Goal: Task Accomplishment & Management: Complete application form

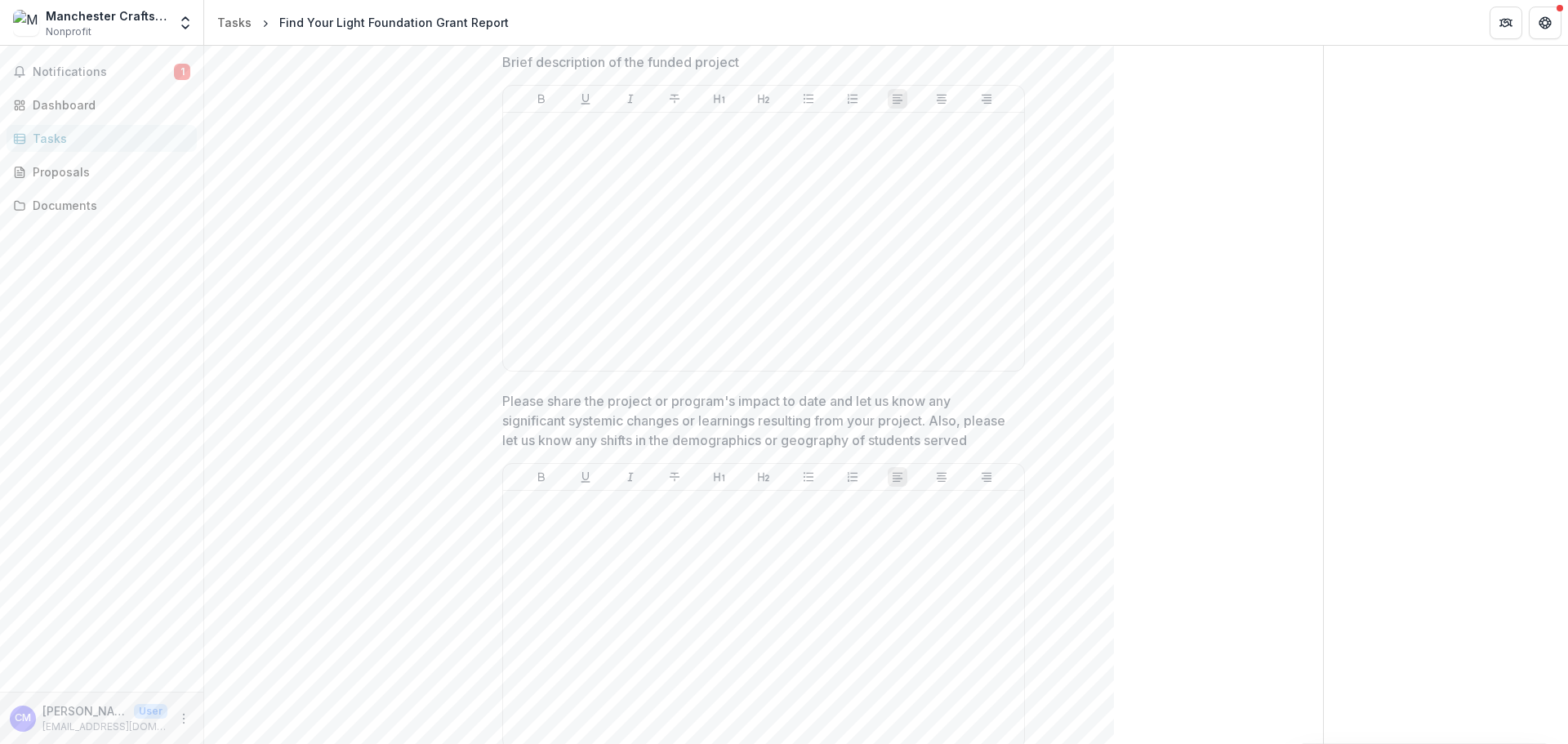
scroll to position [654, 0]
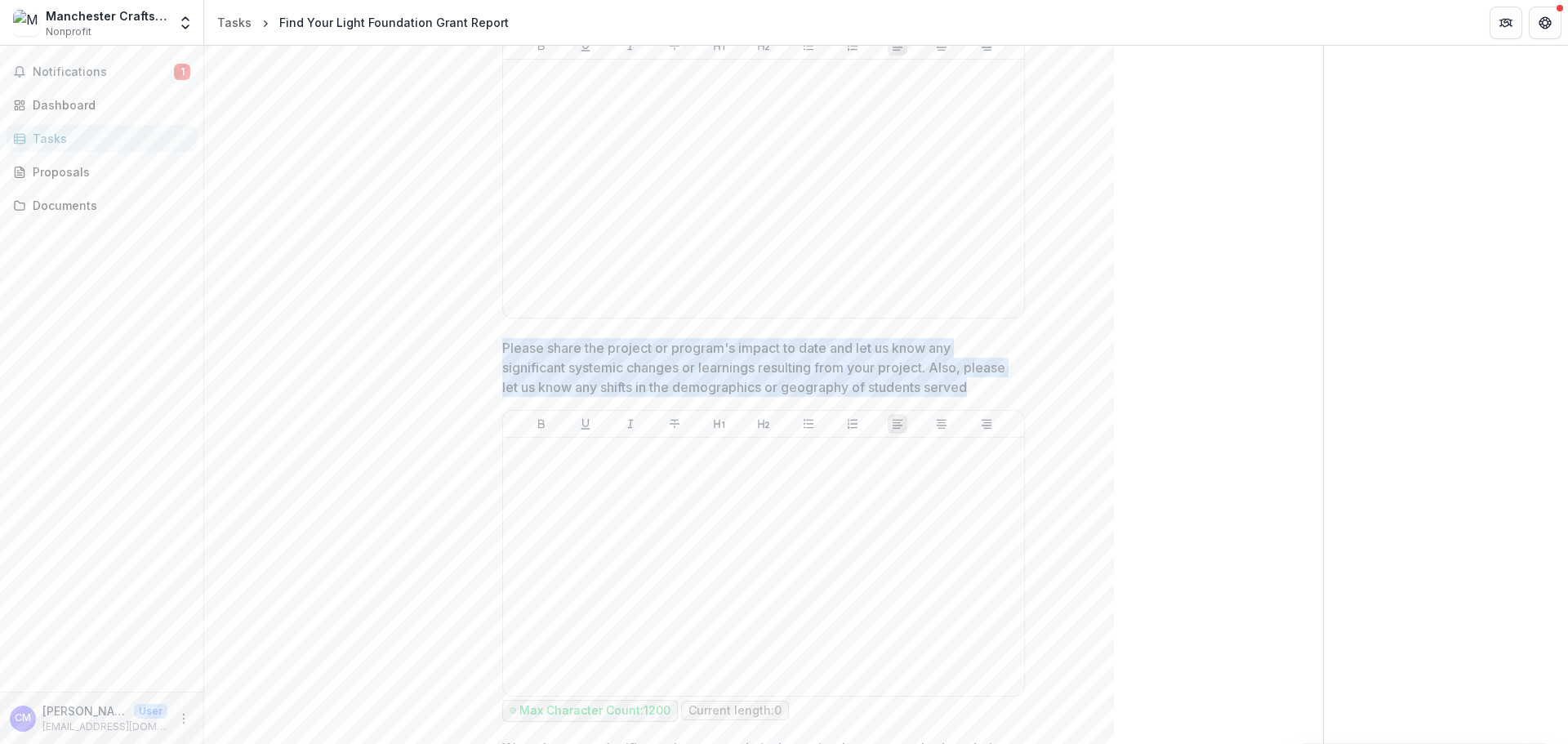
drag, startPoint x: 973, startPoint y: 385, endPoint x: 499, endPoint y: 354, distance: 475.0
copy p "Please share the project or program's impact to date and let us know any signif…"
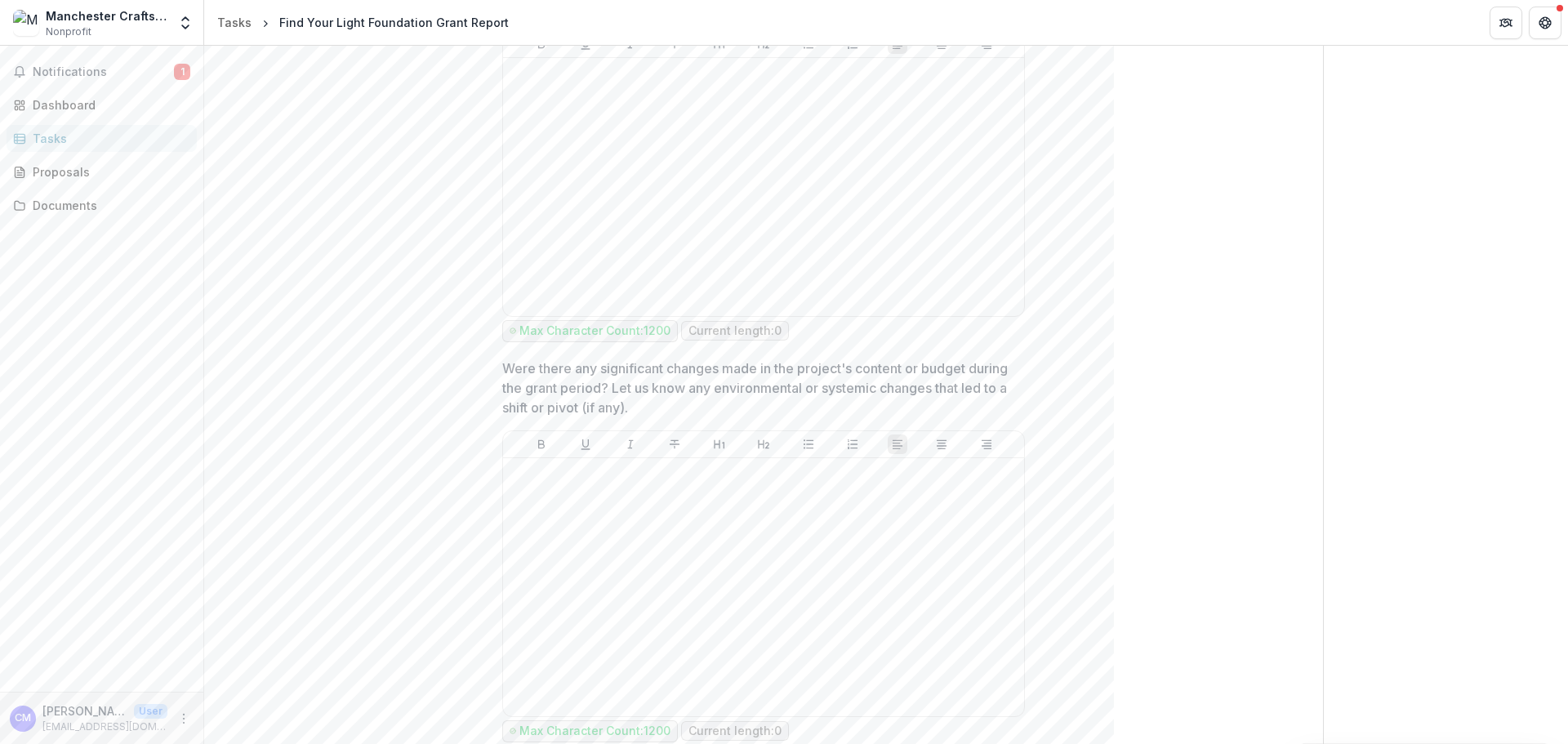
scroll to position [1062, 0]
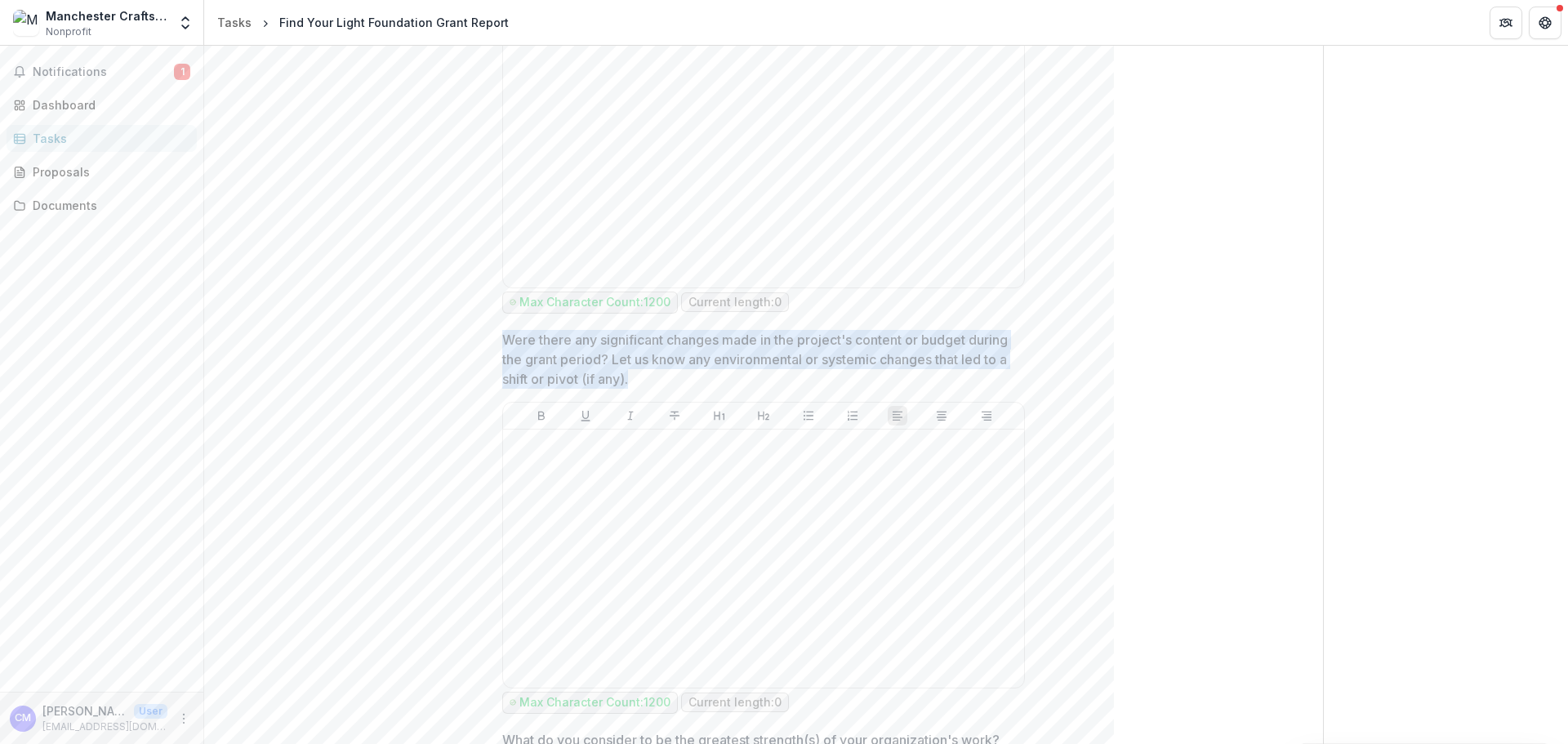
drag, startPoint x: 681, startPoint y: 383, endPoint x: 479, endPoint y: 348, distance: 205.0
click at [479, 348] on div "**********" at bounding box center [763, 758] width 1067 height 3301
copy p "Were there any significant changes made in the project's content or budget duri…"
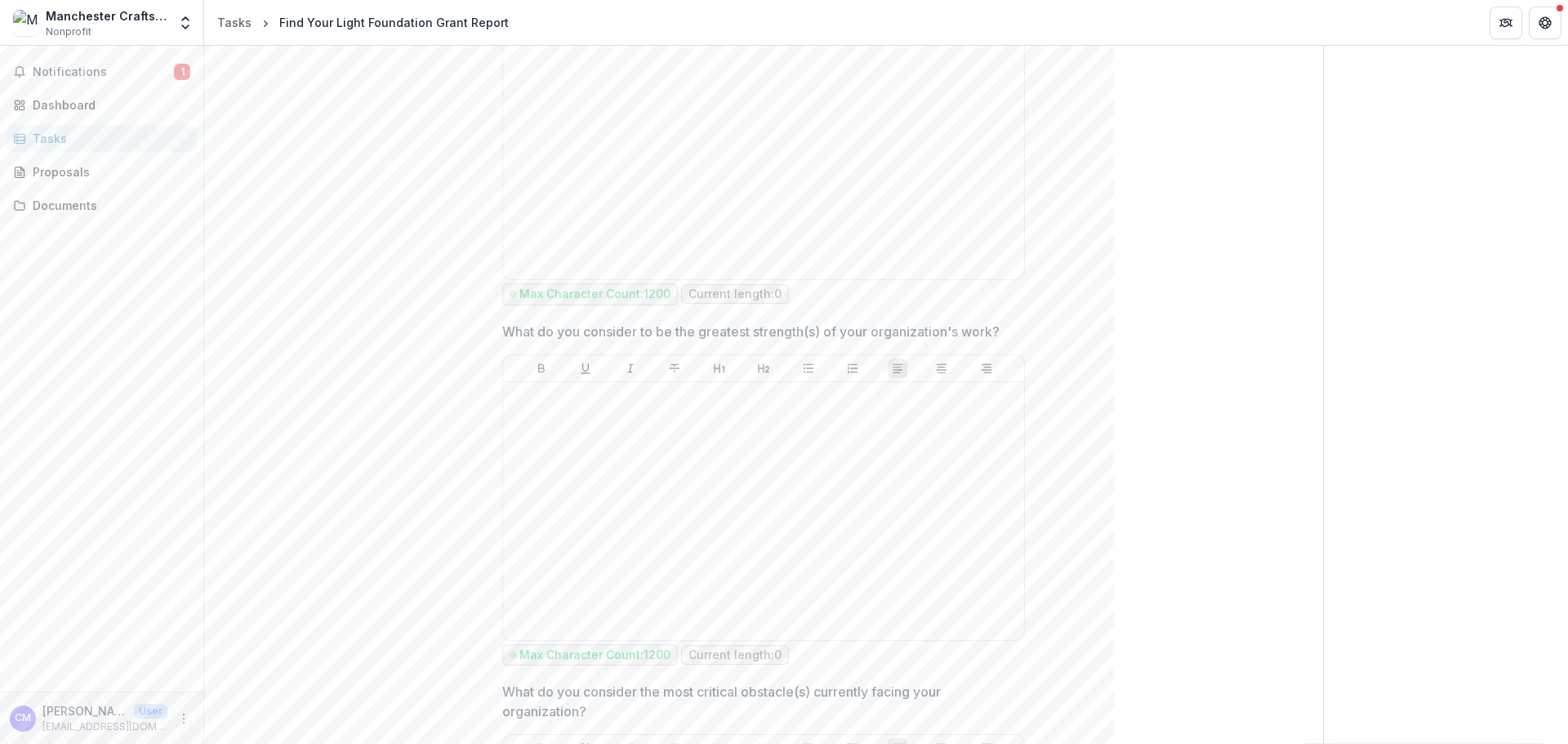
click at [1034, 324] on div "**********" at bounding box center [763, 350] width 549 height 3301
drag, startPoint x: 1012, startPoint y: 334, endPoint x: 499, endPoint y: 326, distance: 513.1
click at [499, 326] on div "**********" at bounding box center [763, 350] width 549 height 3301
copy p "What do you consider to be the greatest strength(s) of your organization's work?"
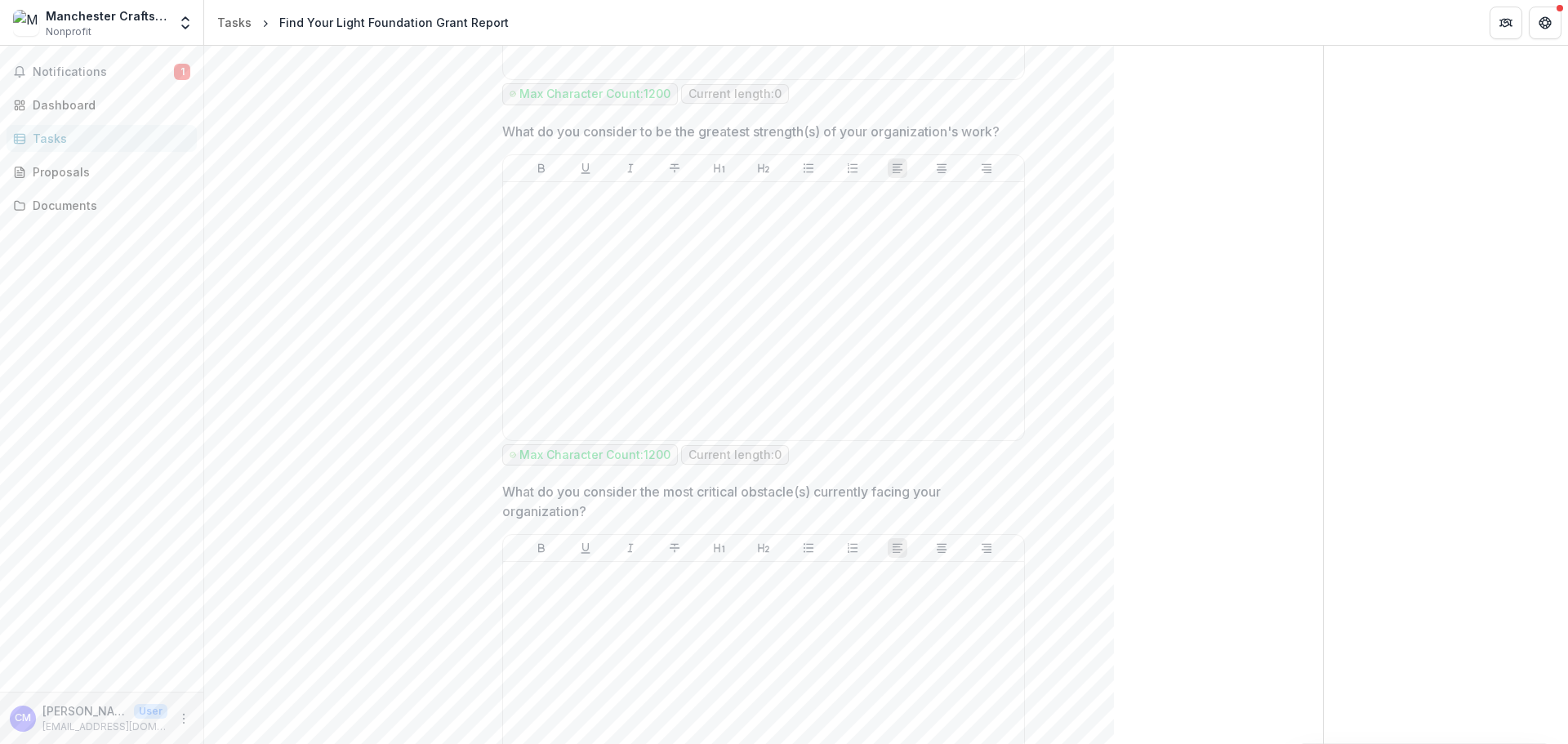
scroll to position [1796, 0]
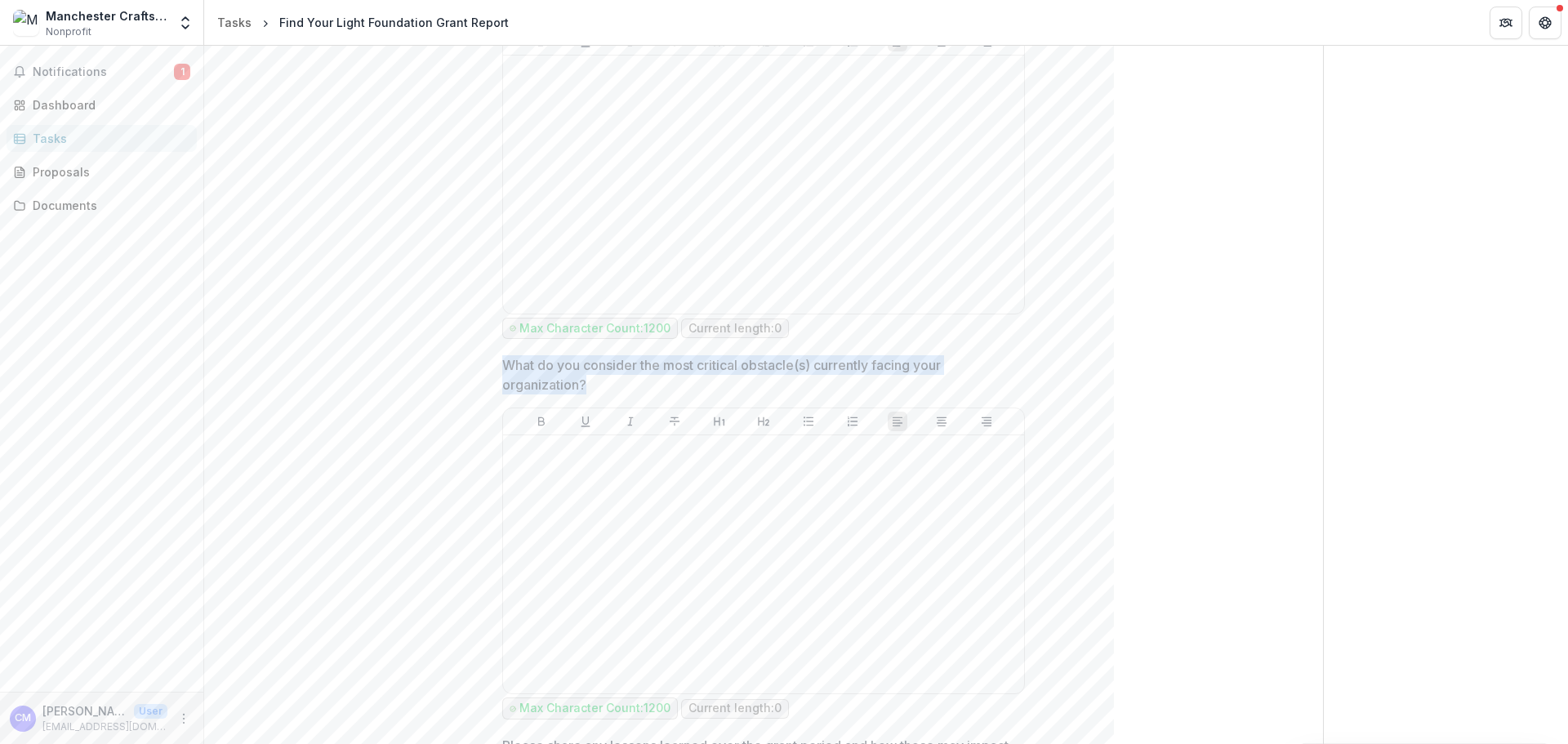
drag, startPoint x: 598, startPoint y: 386, endPoint x: 504, endPoint y: 362, distance: 97.0
click at [504, 362] on p "What do you consider the most critical obstacle(s) currently facing your organi…" at bounding box center [758, 374] width 513 height 39
click at [575, 384] on p "What do you consider the most critical obstacle(s) currently facing your organi…" at bounding box center [758, 374] width 513 height 39
drag, startPoint x: 579, startPoint y: 385, endPoint x: 501, endPoint y: 367, distance: 80.0
click at [502, 367] on p "What do you consider the most critical obstacle(s) currently facing your organi…" at bounding box center [758, 374] width 513 height 39
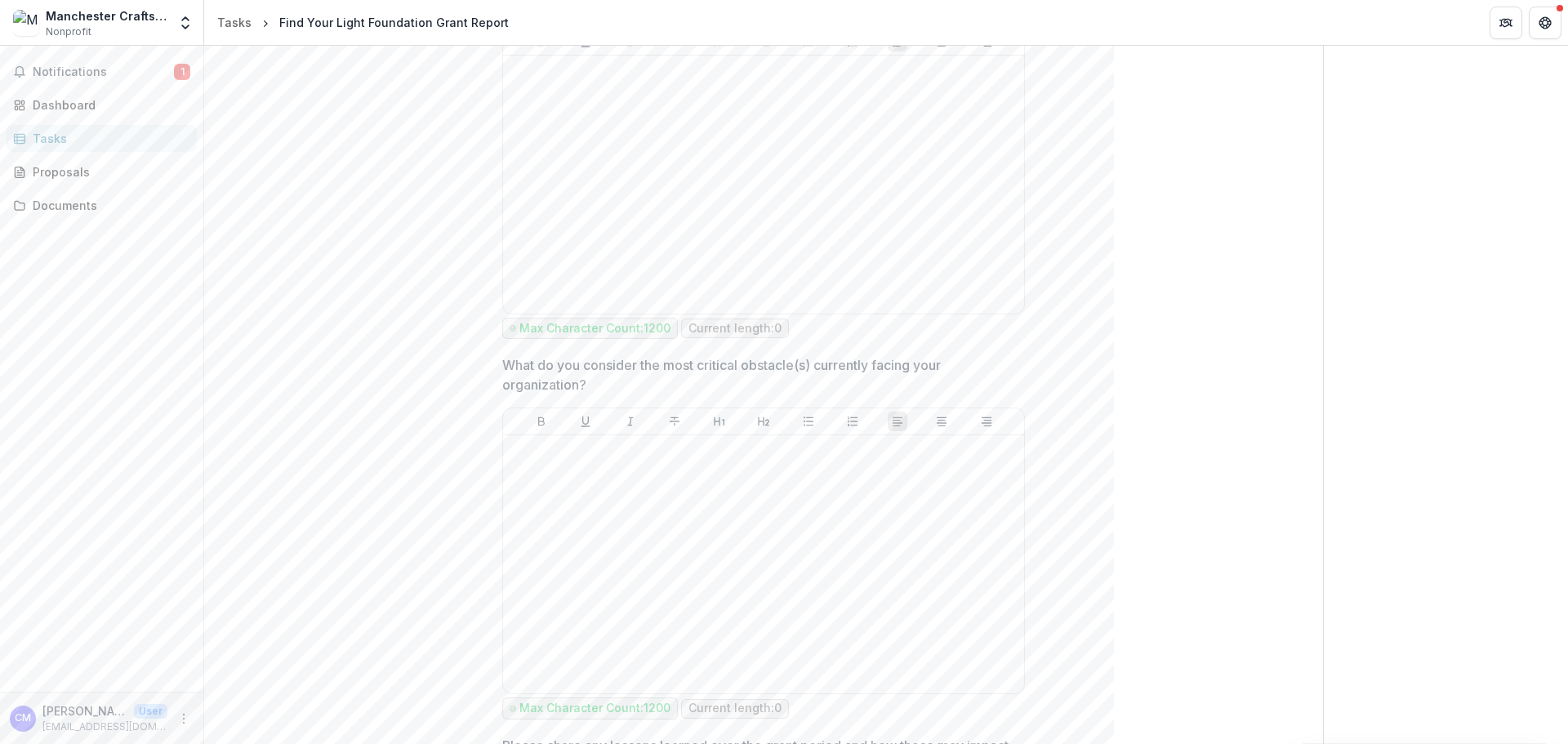
click at [570, 385] on p "What do you consider the most critical obstacle(s) currently facing your organi…" at bounding box center [758, 374] width 513 height 39
drag, startPoint x: 589, startPoint y: 385, endPoint x: 496, endPoint y: 367, distance: 94.7
click at [496, 367] on div "**********" at bounding box center [763, 23] width 549 height 3301
copy p "What do you consider the most critical obstacle(s) currently facing your organi…"
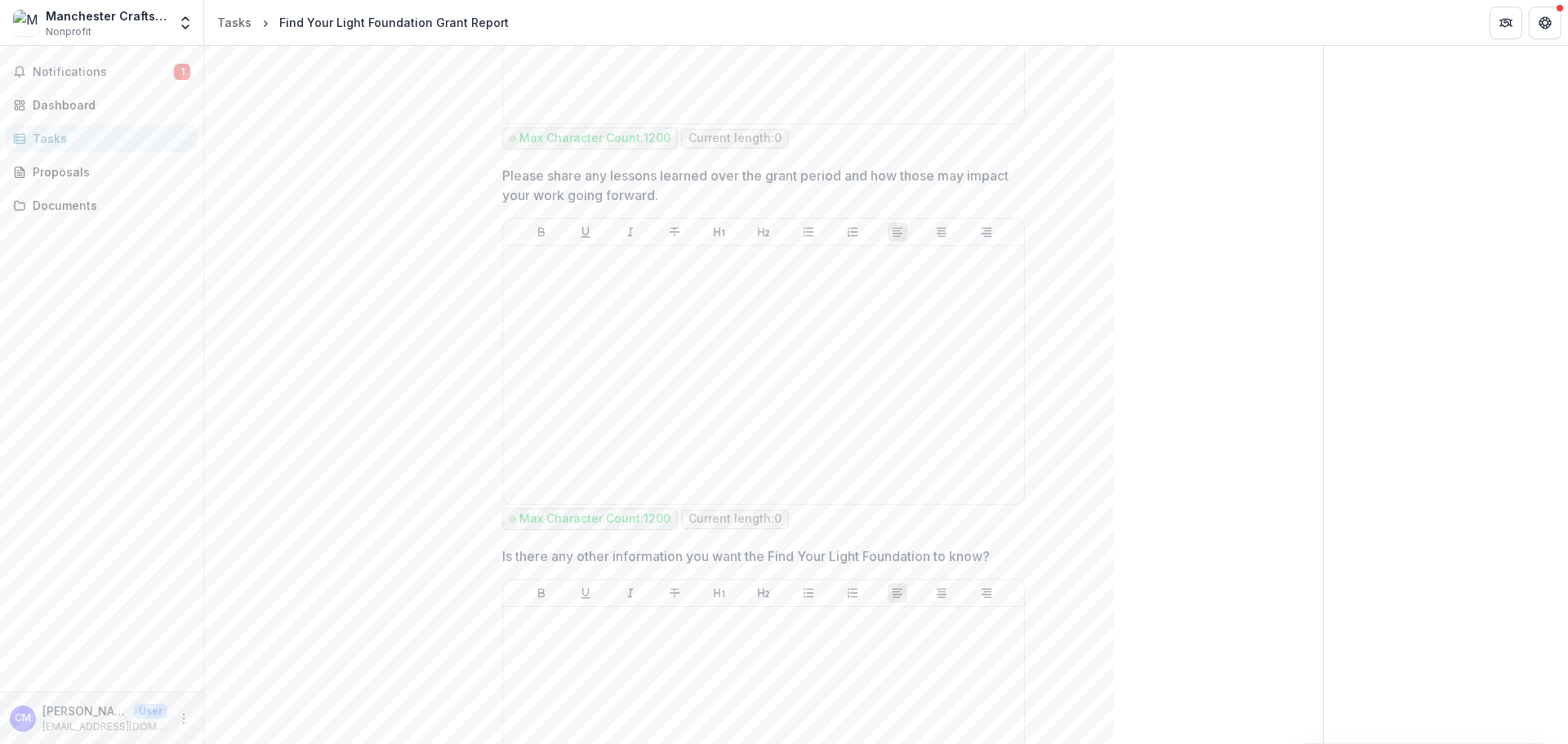
scroll to position [2368, 0]
drag, startPoint x: 711, startPoint y: 193, endPoint x: 495, endPoint y: 179, distance: 216.5
copy p "Please share any lessons learned over the grant period and how those may impact…"
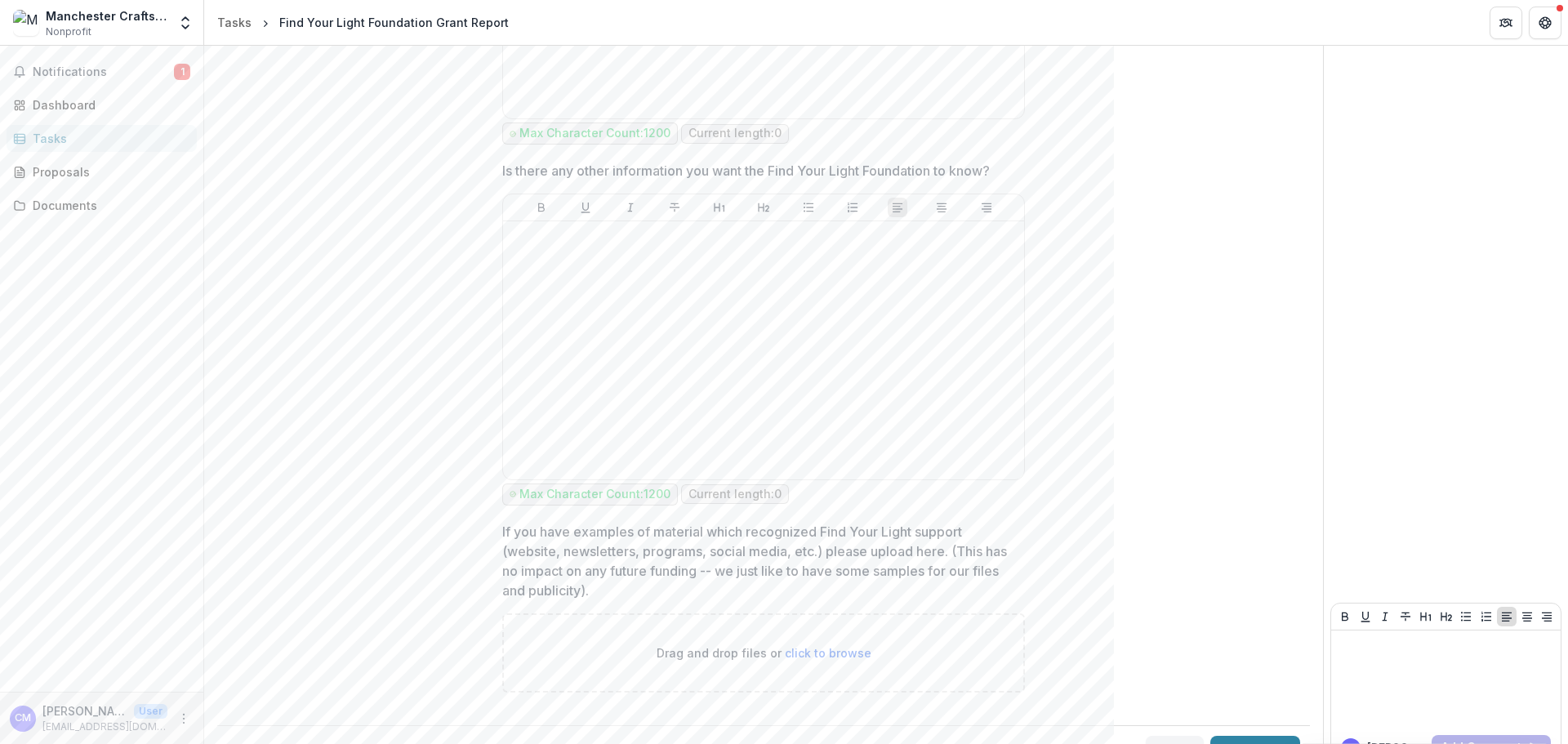
scroll to position [2776, 0]
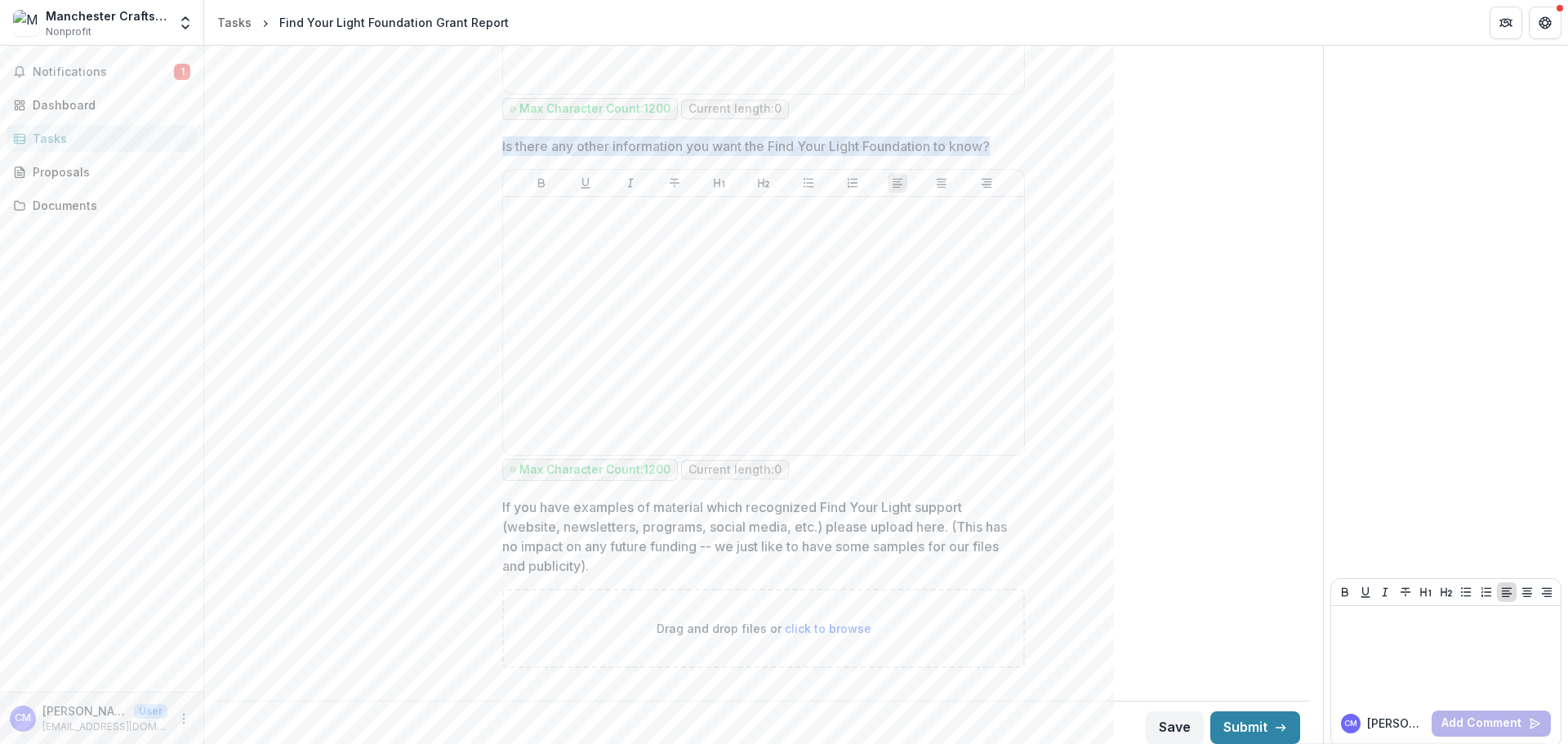
drag, startPoint x: 1011, startPoint y: 147, endPoint x: 498, endPoint y: 146, distance: 513.0
copy p "Is there any other information you want the Find Your Light Foundation to know?"
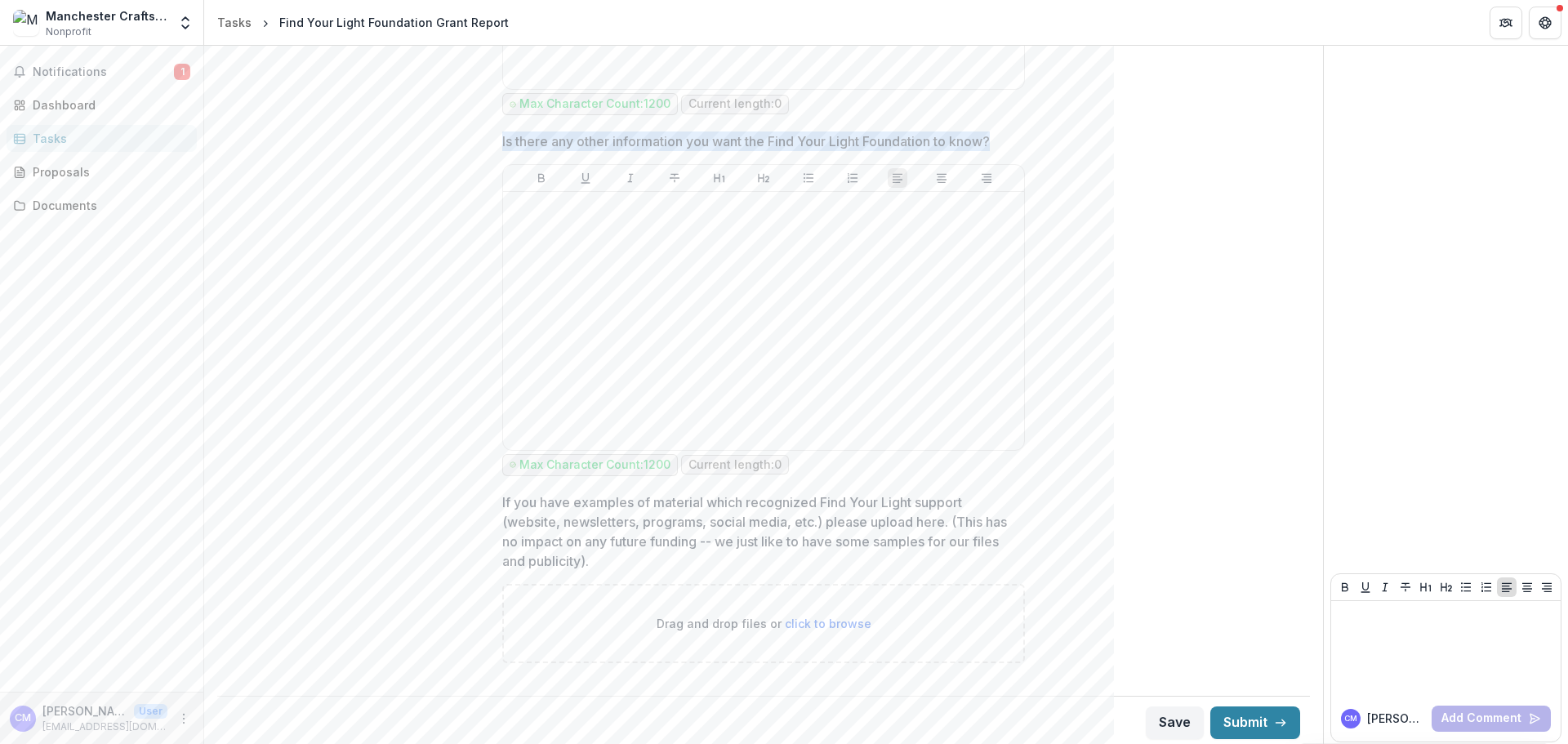
scroll to position [2786, 0]
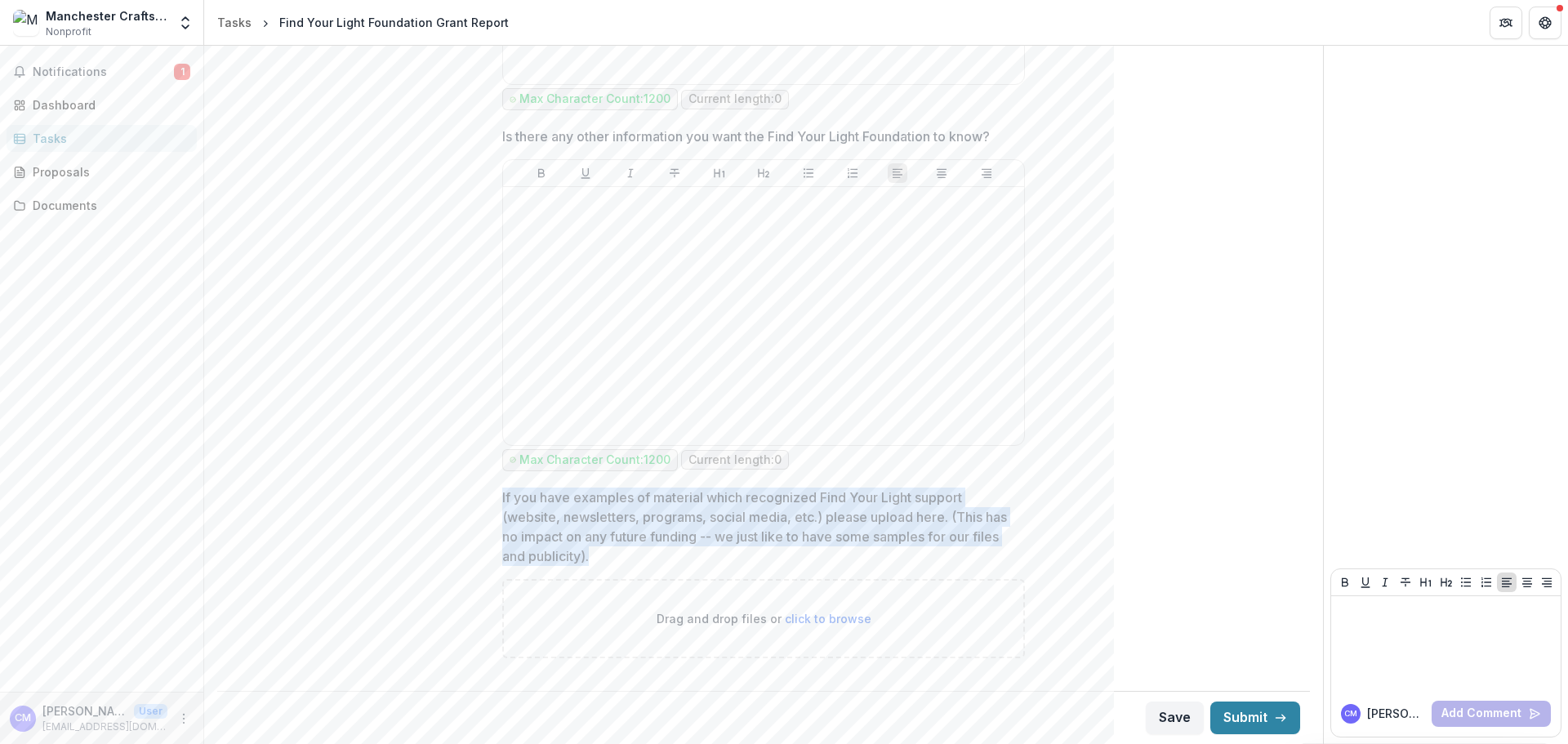
drag, startPoint x: 595, startPoint y: 554, endPoint x: 492, endPoint y: 492, distance: 120.2
copy p "If you have examples of material which recognized Find Your Light support (webs…"
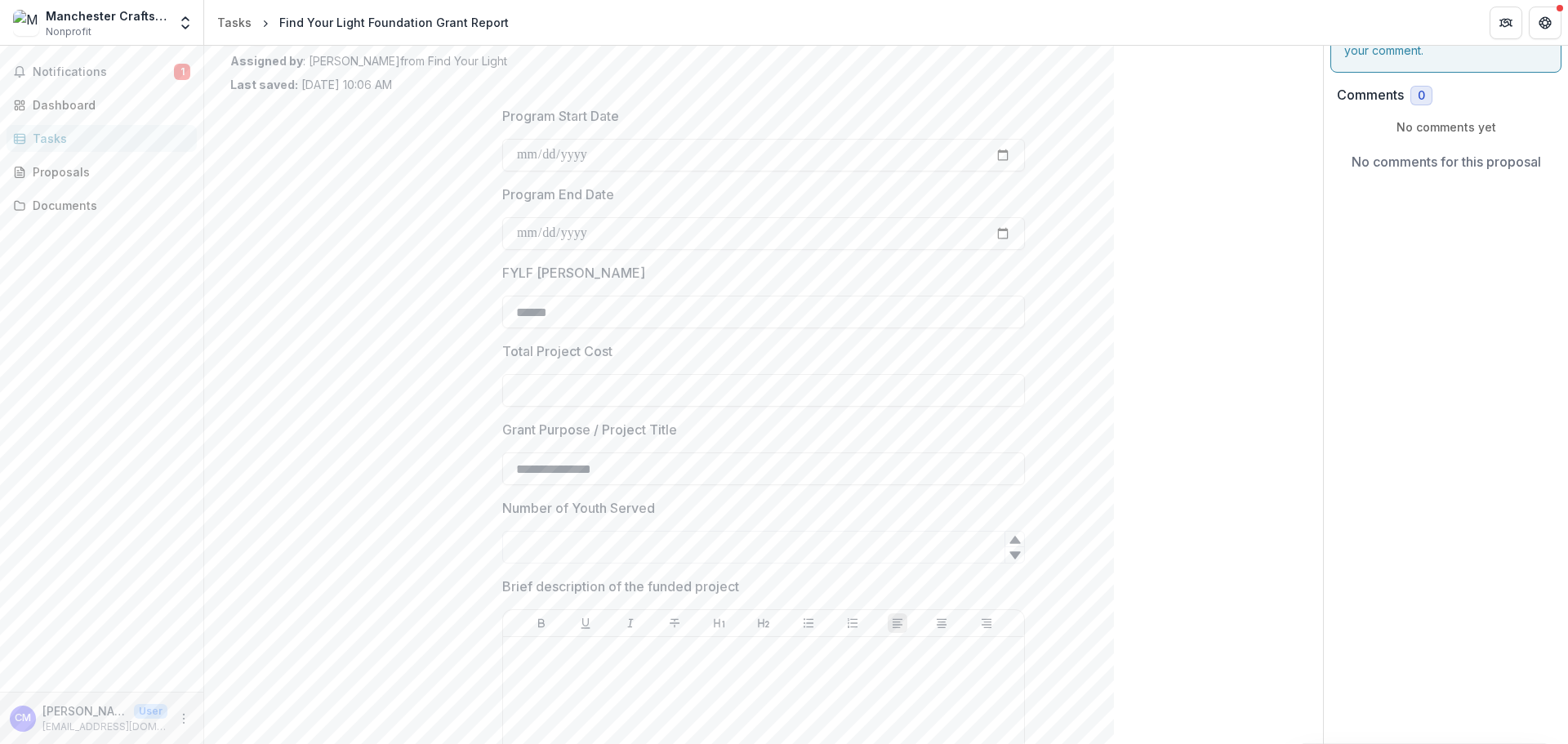
scroll to position [0, 0]
